Goal: Task Accomplishment & Management: Use online tool/utility

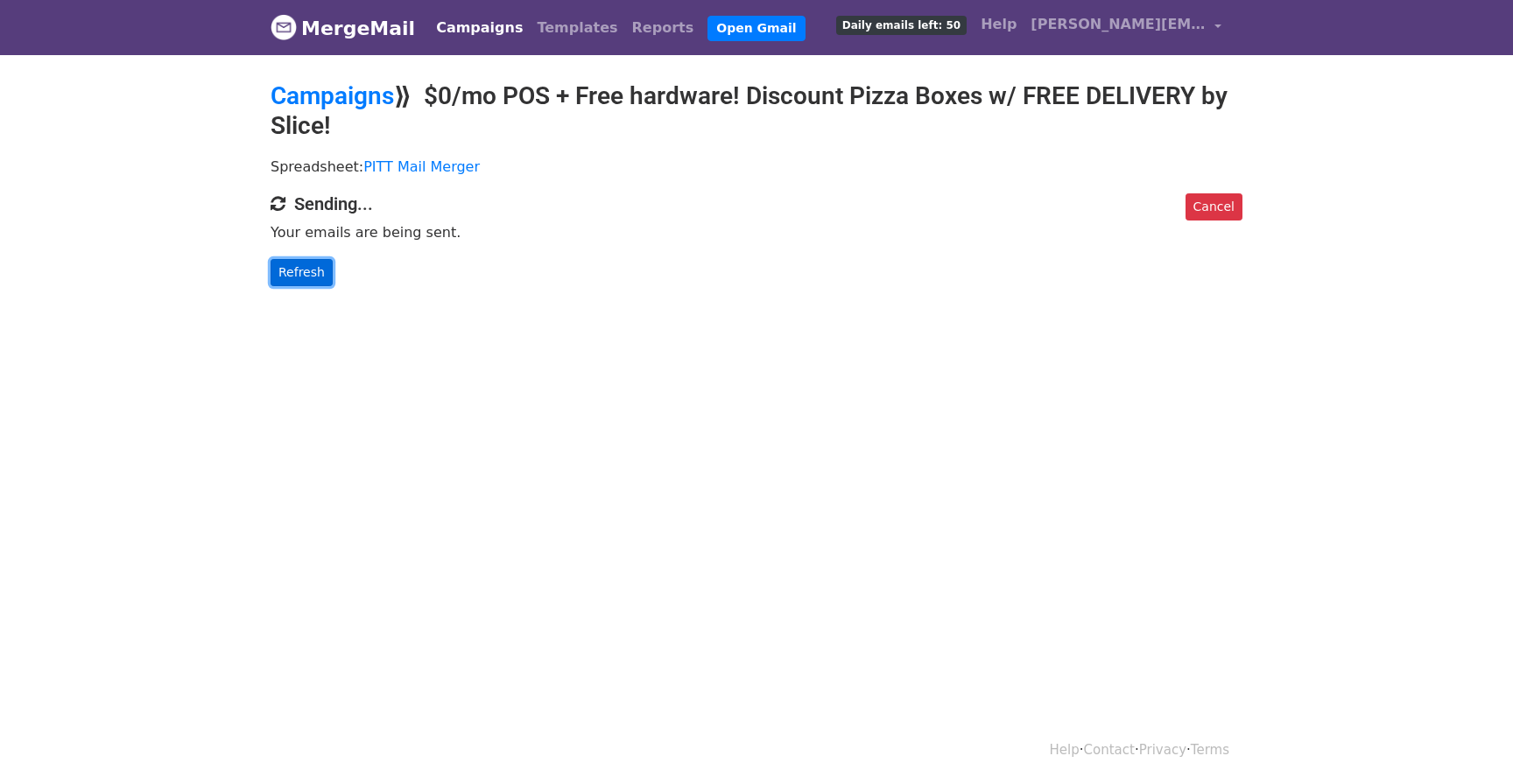
click at [286, 283] on link "Refresh" at bounding box center [302, 272] width 62 height 27
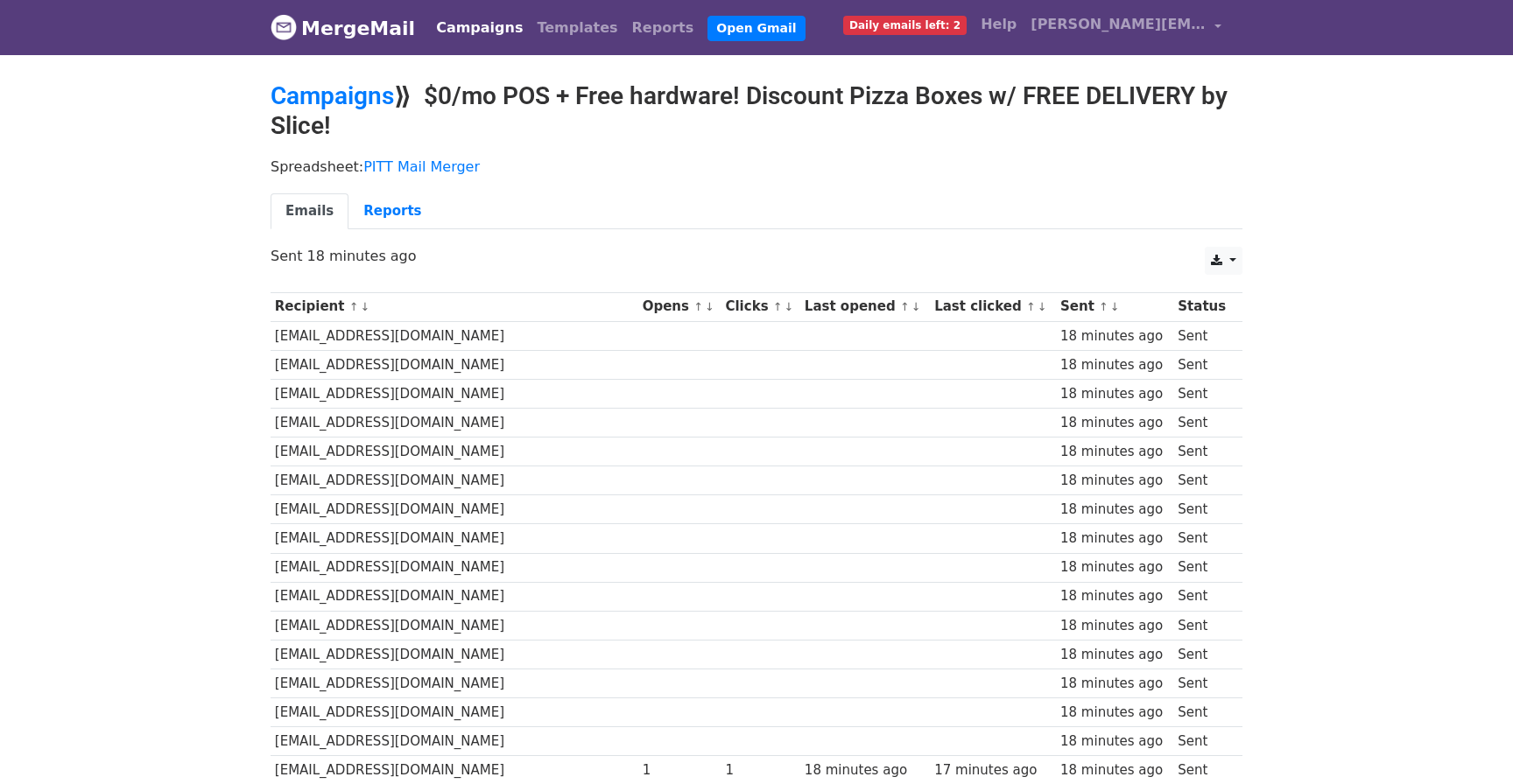
click at [694, 306] on small "↑ ↓" at bounding box center [703, 307] width 19 height 13
click at [705, 308] on link "↓" at bounding box center [710, 307] width 9 height 13
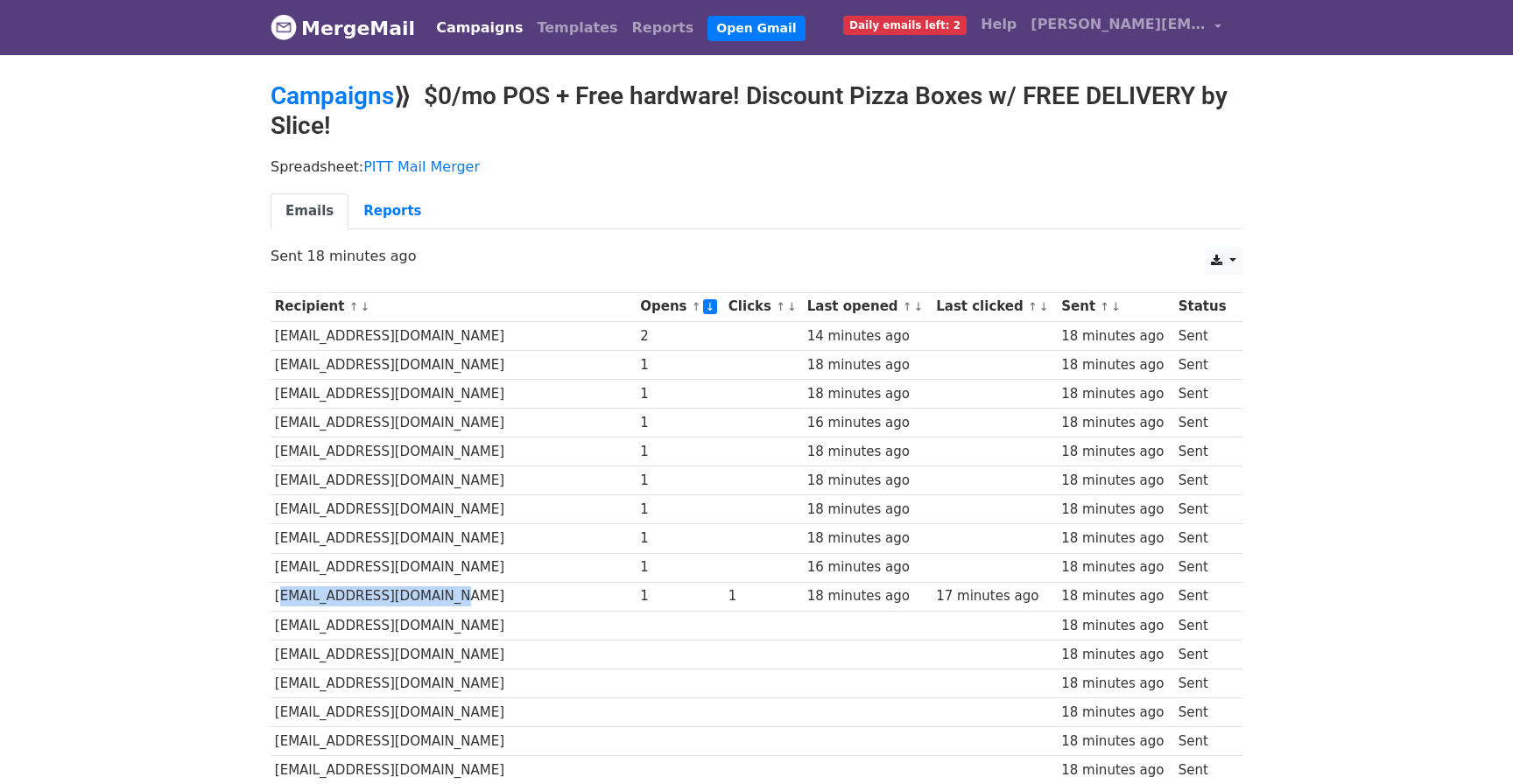
drag, startPoint x: 276, startPoint y: 595, endPoint x: 479, endPoint y: 595, distance: 203.0
click at [479, 595] on td "niccobuzzelli@gmail.com" at bounding box center [452, 596] width 365 height 29
copy td "niccobuzzelli@gmail.com"
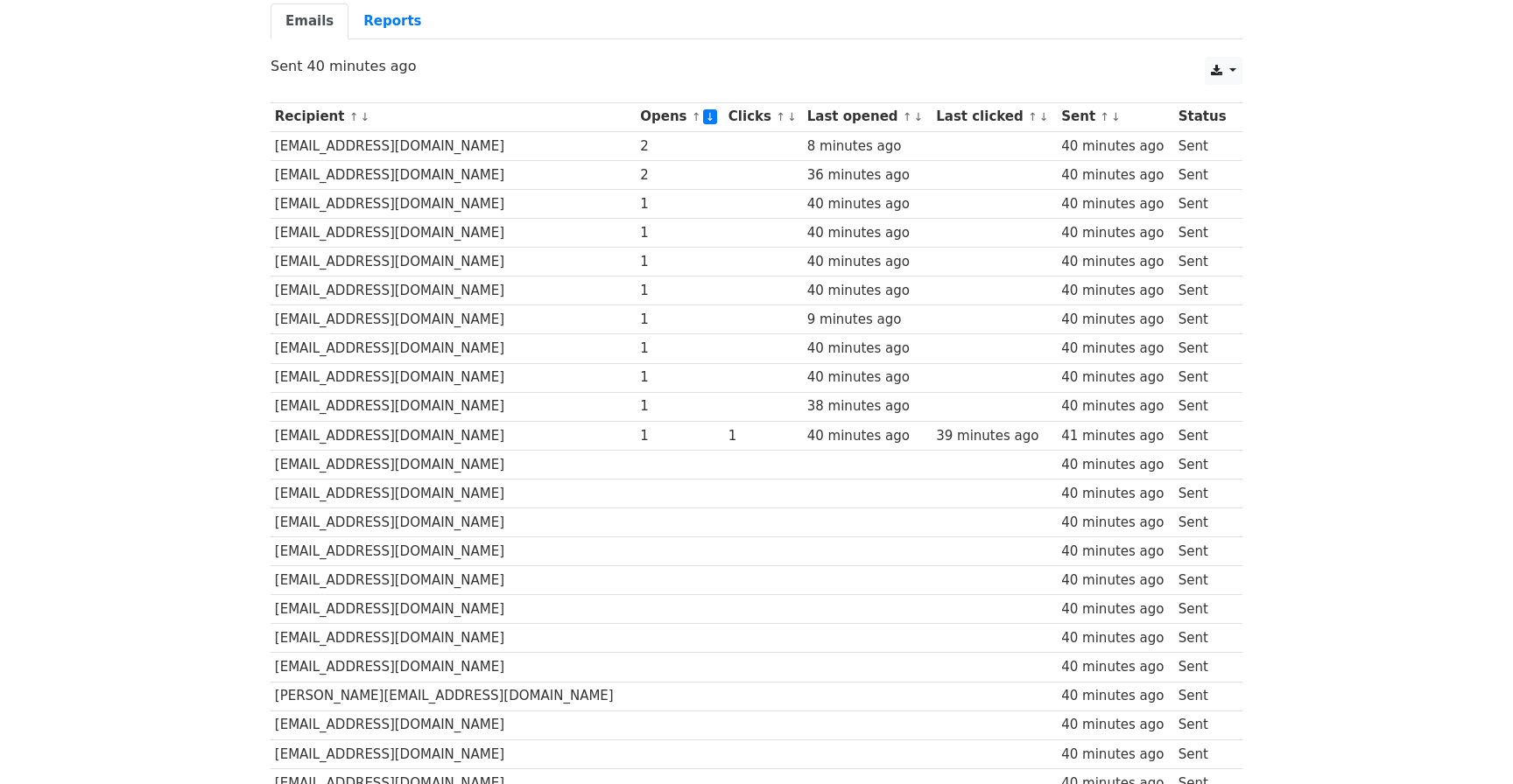
scroll to position [223, 0]
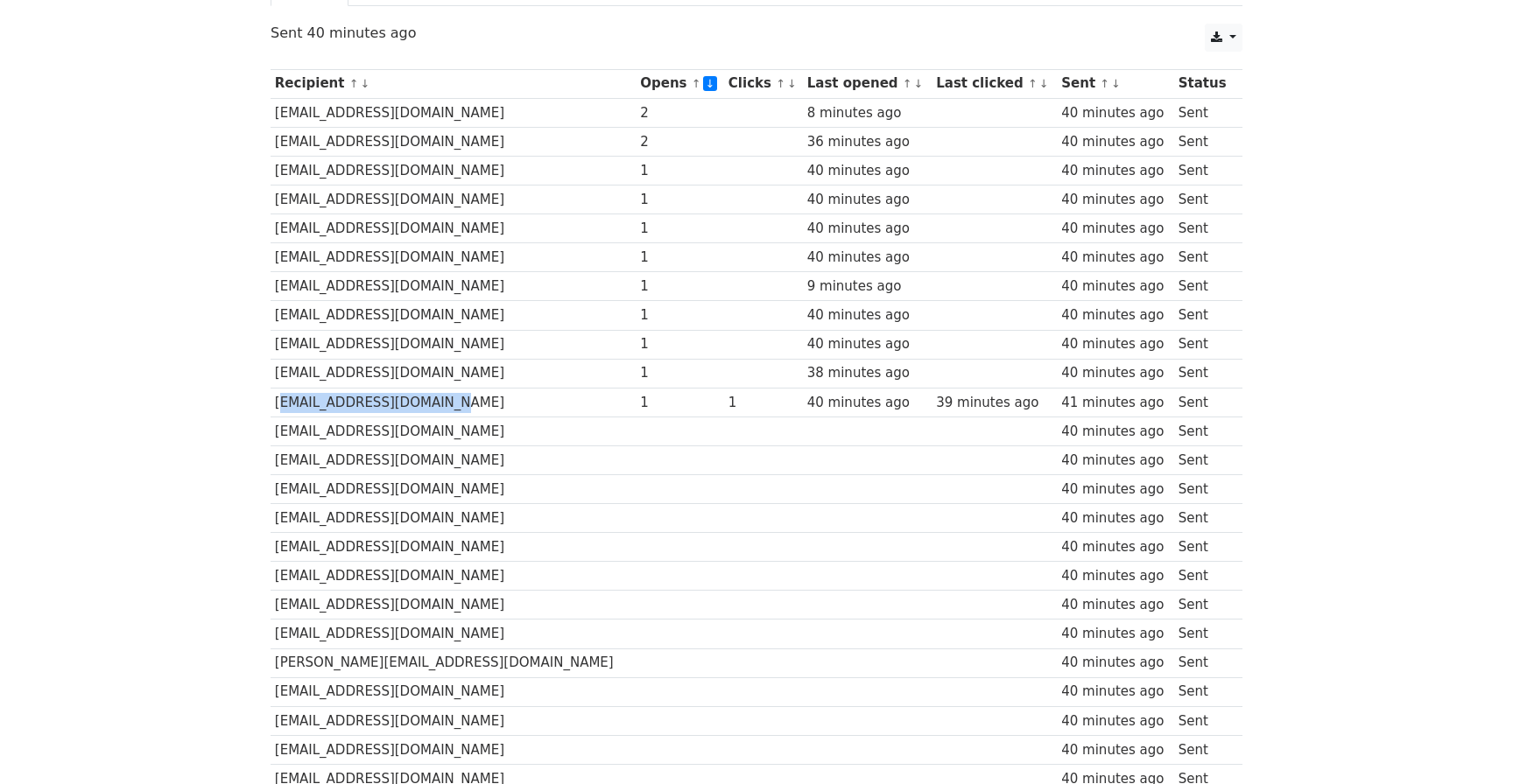
drag, startPoint x: 271, startPoint y: 402, endPoint x: 443, endPoint y: 402, distance: 172.0
click at [443, 402] on td "niccobuzzelli@gmail.com" at bounding box center [452, 402] width 365 height 29
copy td "niccobuzzelli@gmail.com"
click at [273, 117] on td "[EMAIL_ADDRESS][DOMAIN_NAME]" at bounding box center [452, 112] width 365 height 29
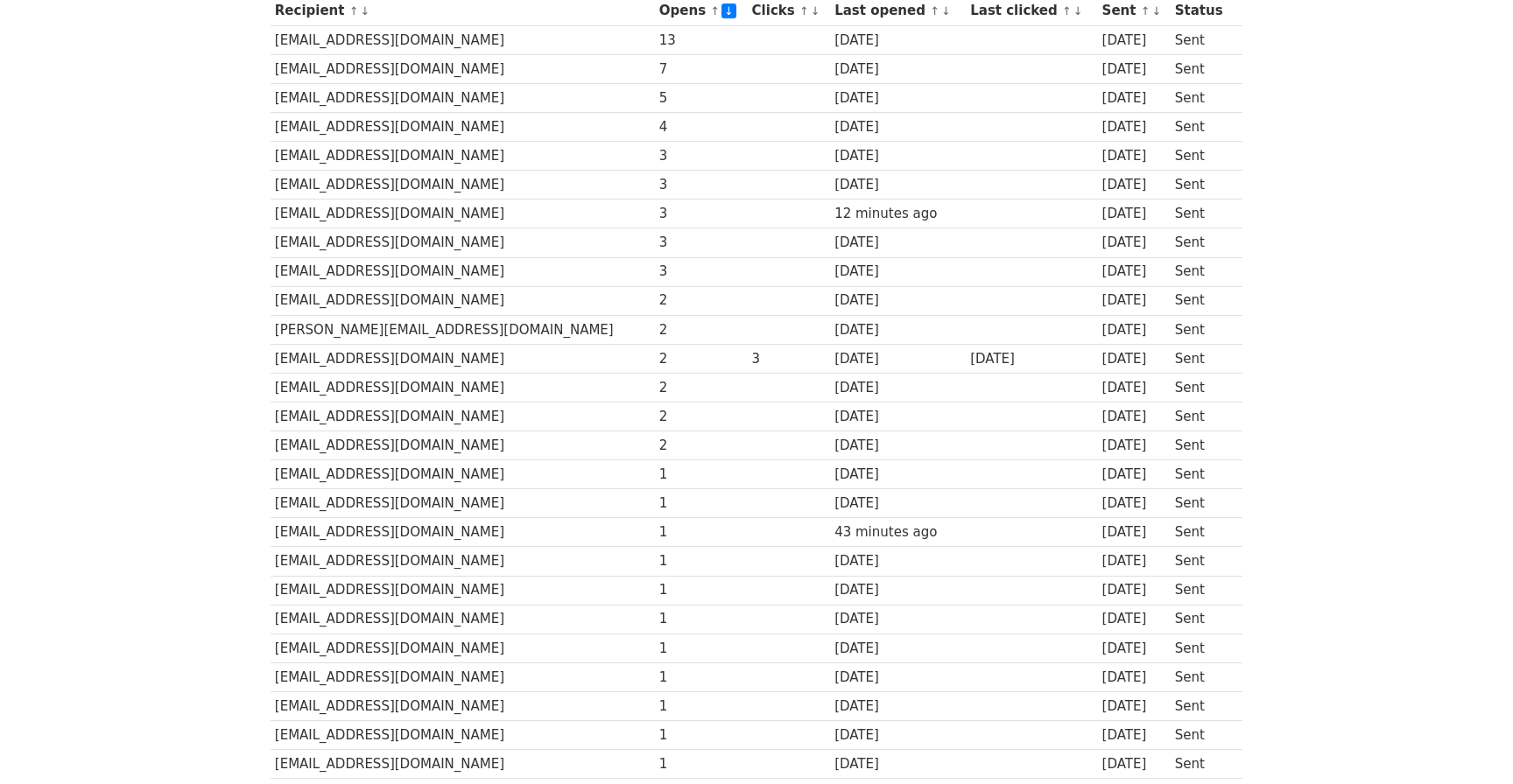
scroll to position [290, 0]
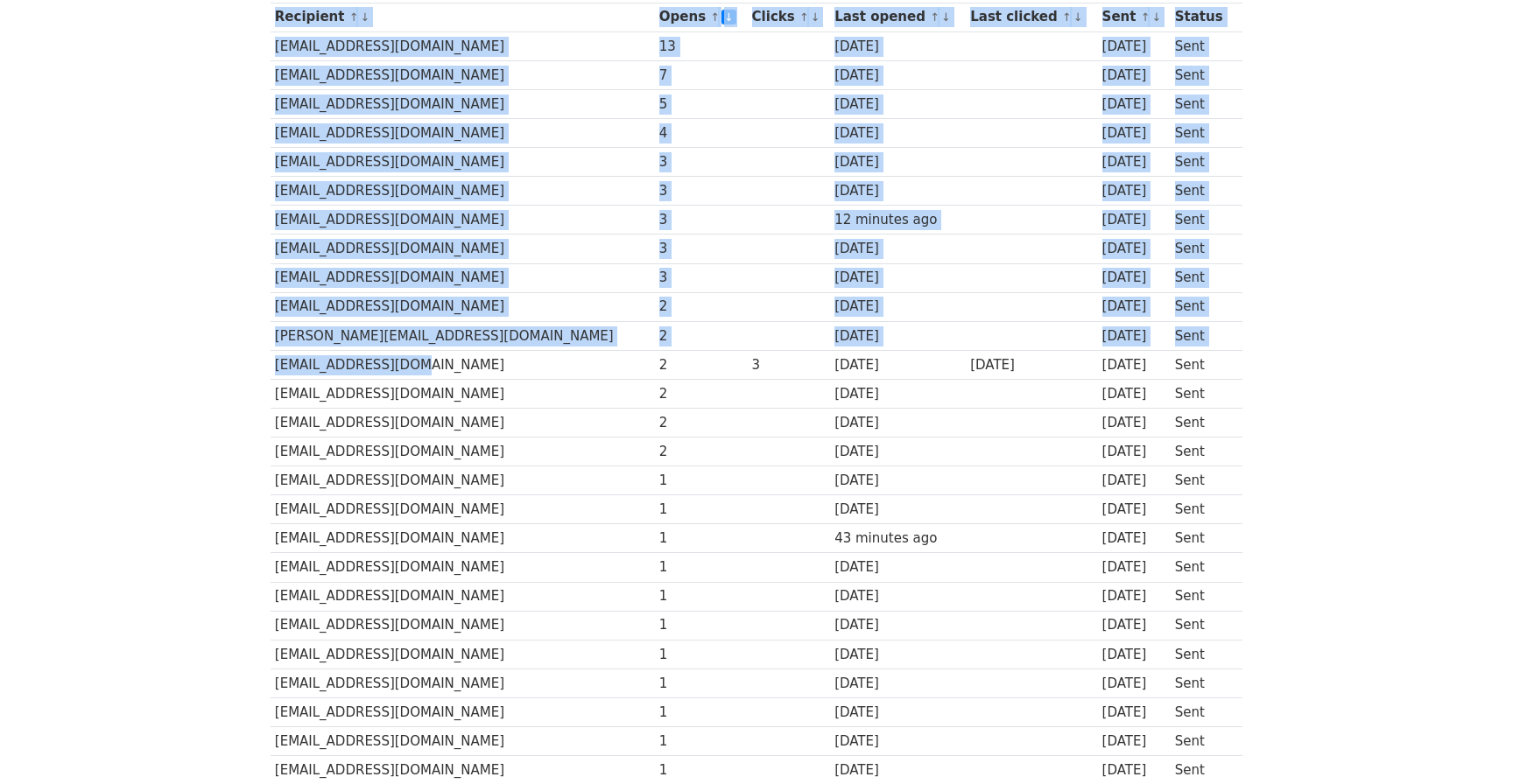
drag, startPoint x: 270, startPoint y: 366, endPoint x: 398, endPoint y: 366, distance: 128.0
click at [398, 366] on div "Recipient ↑ ↓ Opens ↑ ↓ Clicks ↑ ↓ Last opened ↑ ↓ Last clicked ↑ ↓ Sent ↑ ↓ St…" at bounding box center [756, 714] width 998 height 1443
click at [398, 366] on td "[EMAIL_ADDRESS][DOMAIN_NAME]" at bounding box center [463, 365] width 385 height 29
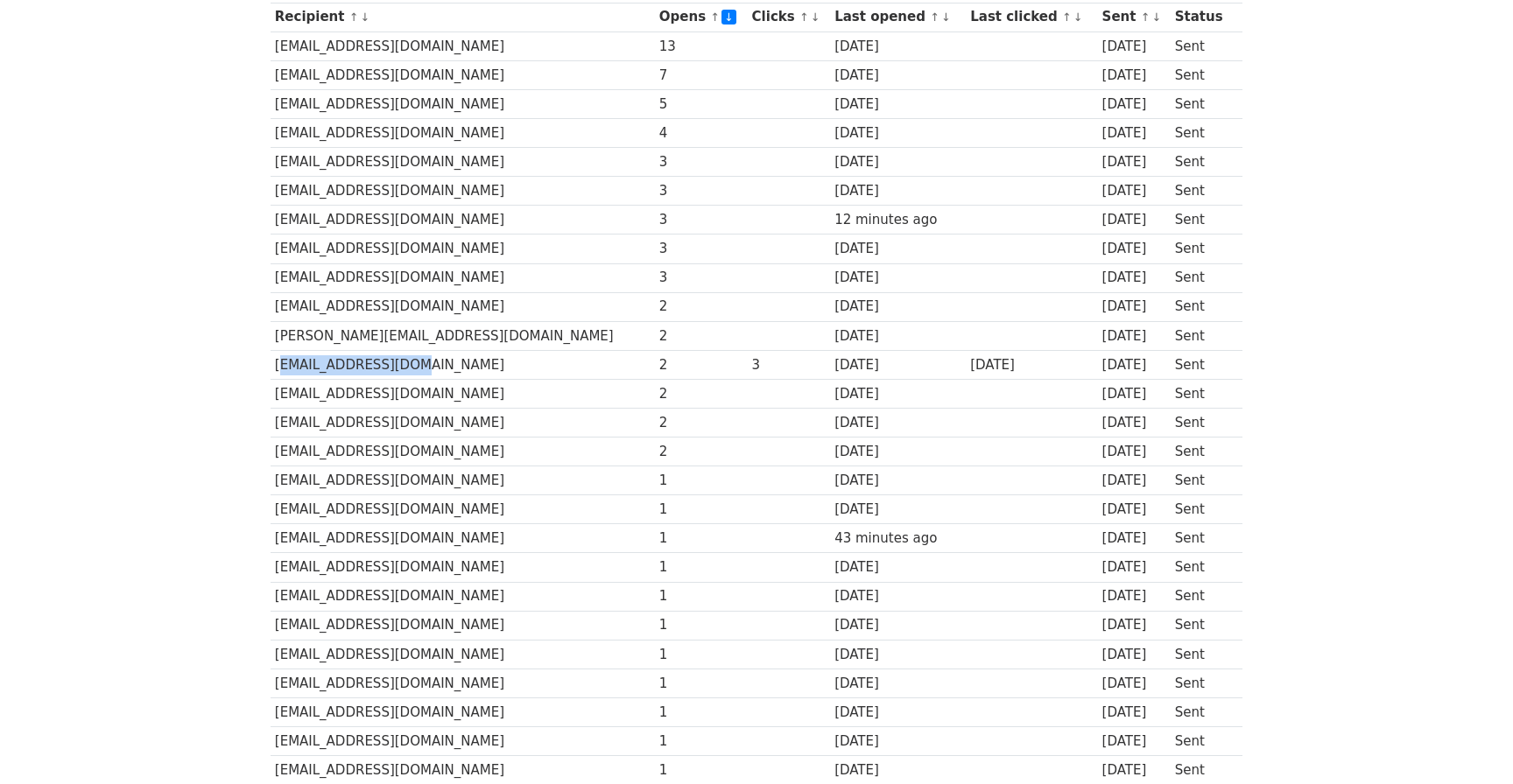
drag, startPoint x: 398, startPoint y: 366, endPoint x: 271, endPoint y: 368, distance: 127.0
click at [271, 368] on td "[EMAIL_ADDRESS][DOMAIN_NAME]" at bounding box center [463, 365] width 385 height 29
copy td "[EMAIL_ADDRESS][DOMAIN_NAME]"
